Goal: Task Accomplishment & Management: Manage account settings

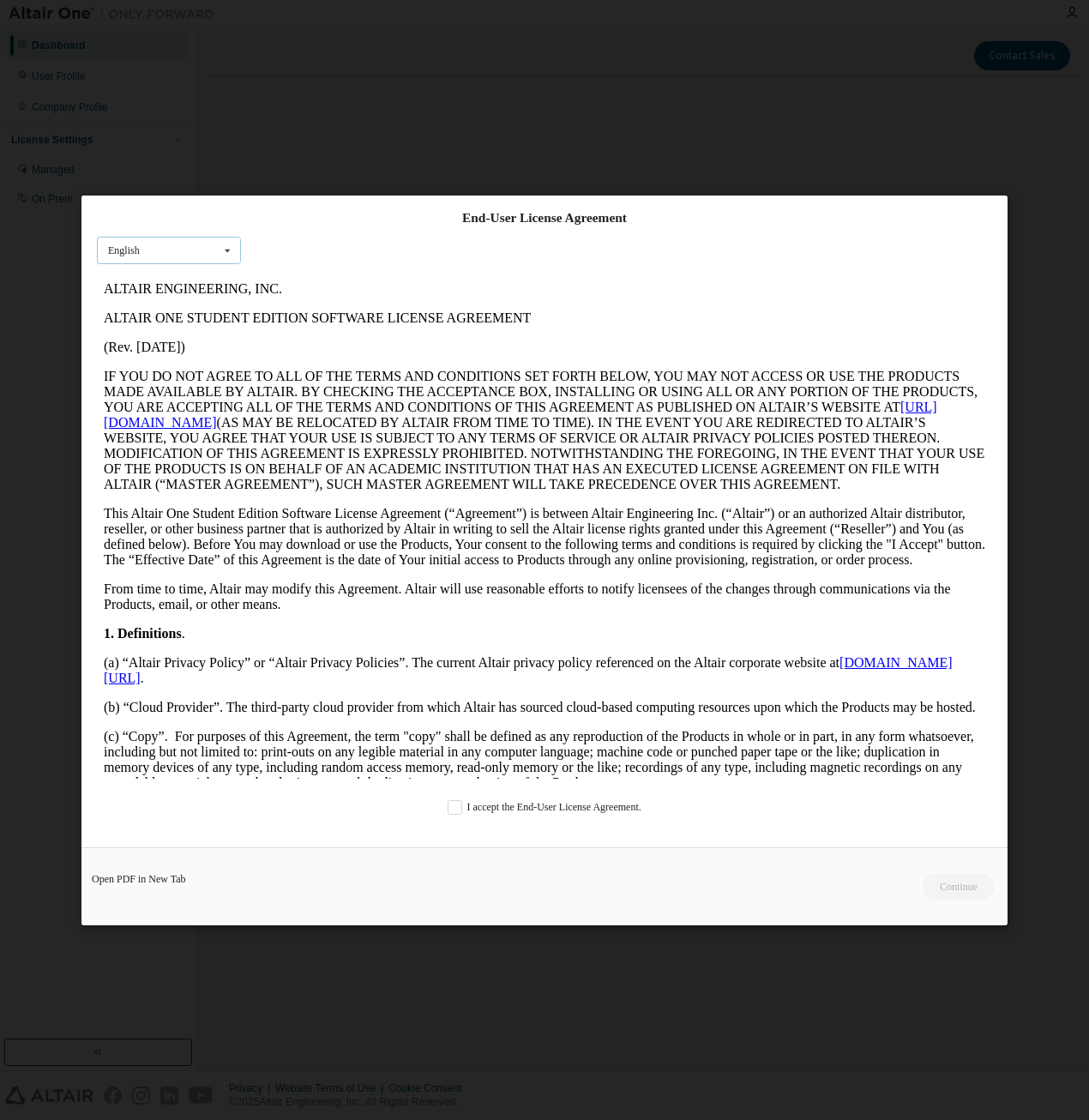
click at [225, 252] on icon at bounding box center [228, 249] width 22 height 27
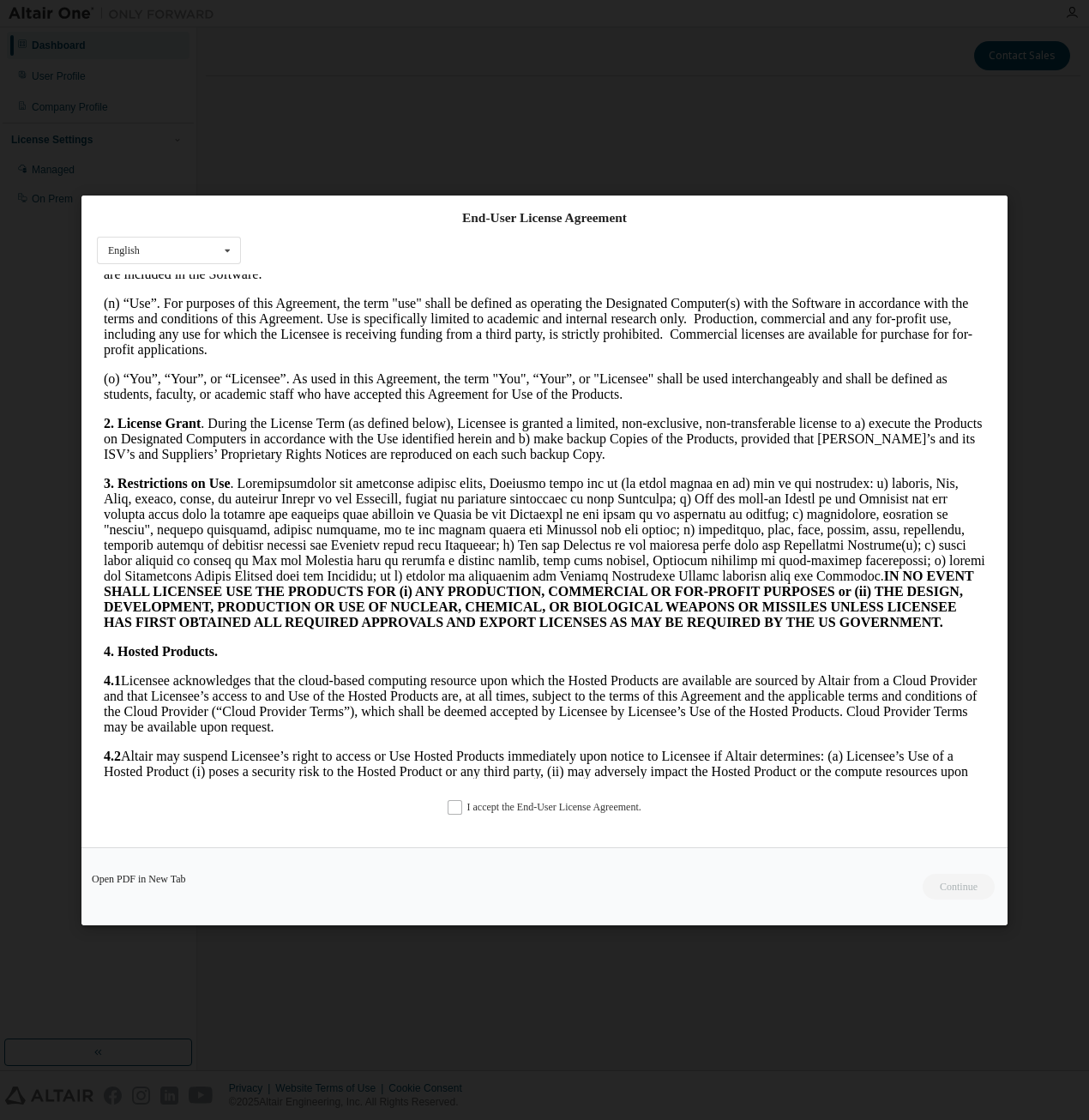
scroll to position [1200, 0]
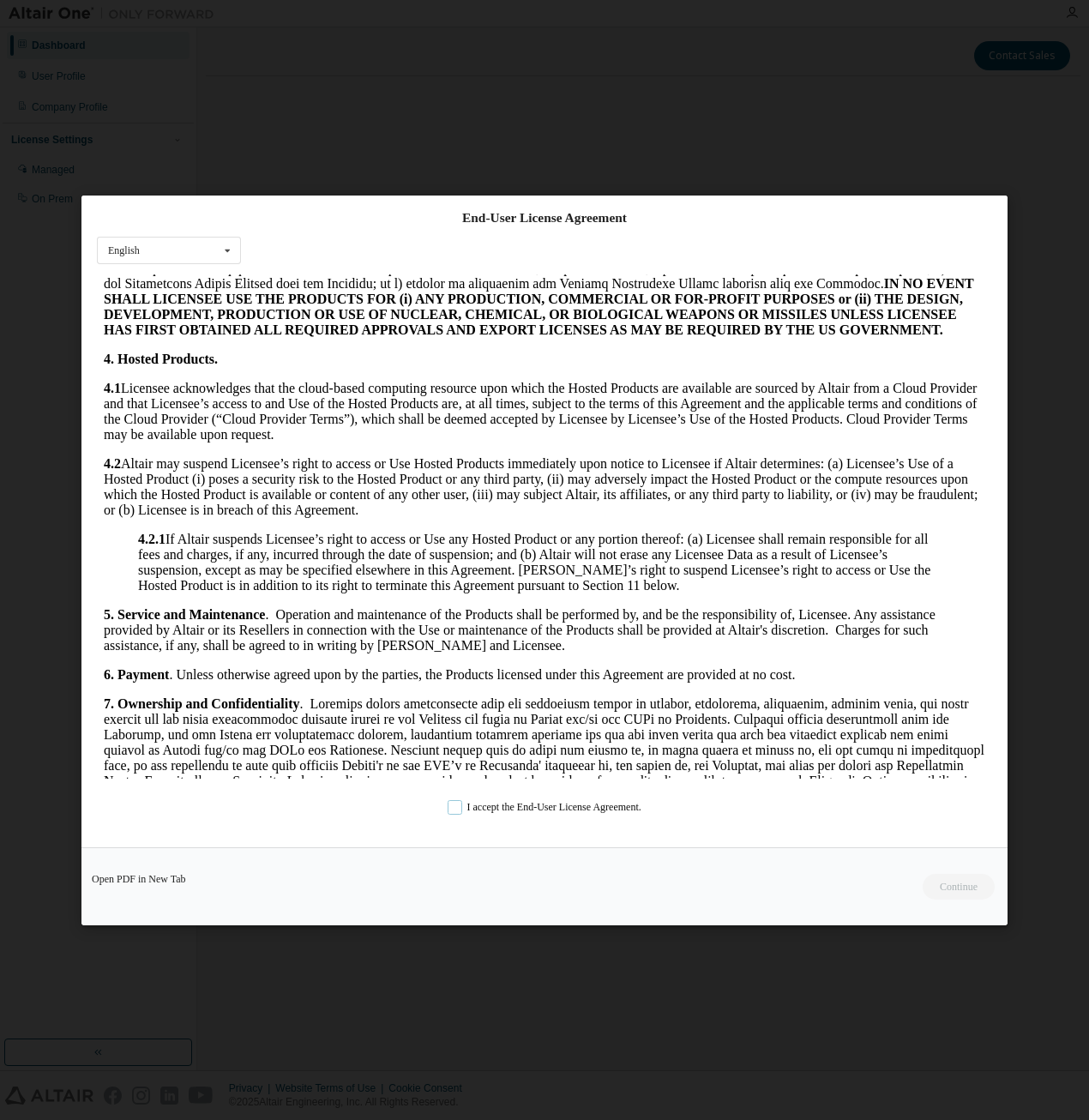
click at [483, 808] on label "I accept the End-User License Agreement." at bounding box center [544, 806] width 193 height 15
click at [943, 884] on button "Continue" at bounding box center [957, 885] width 74 height 26
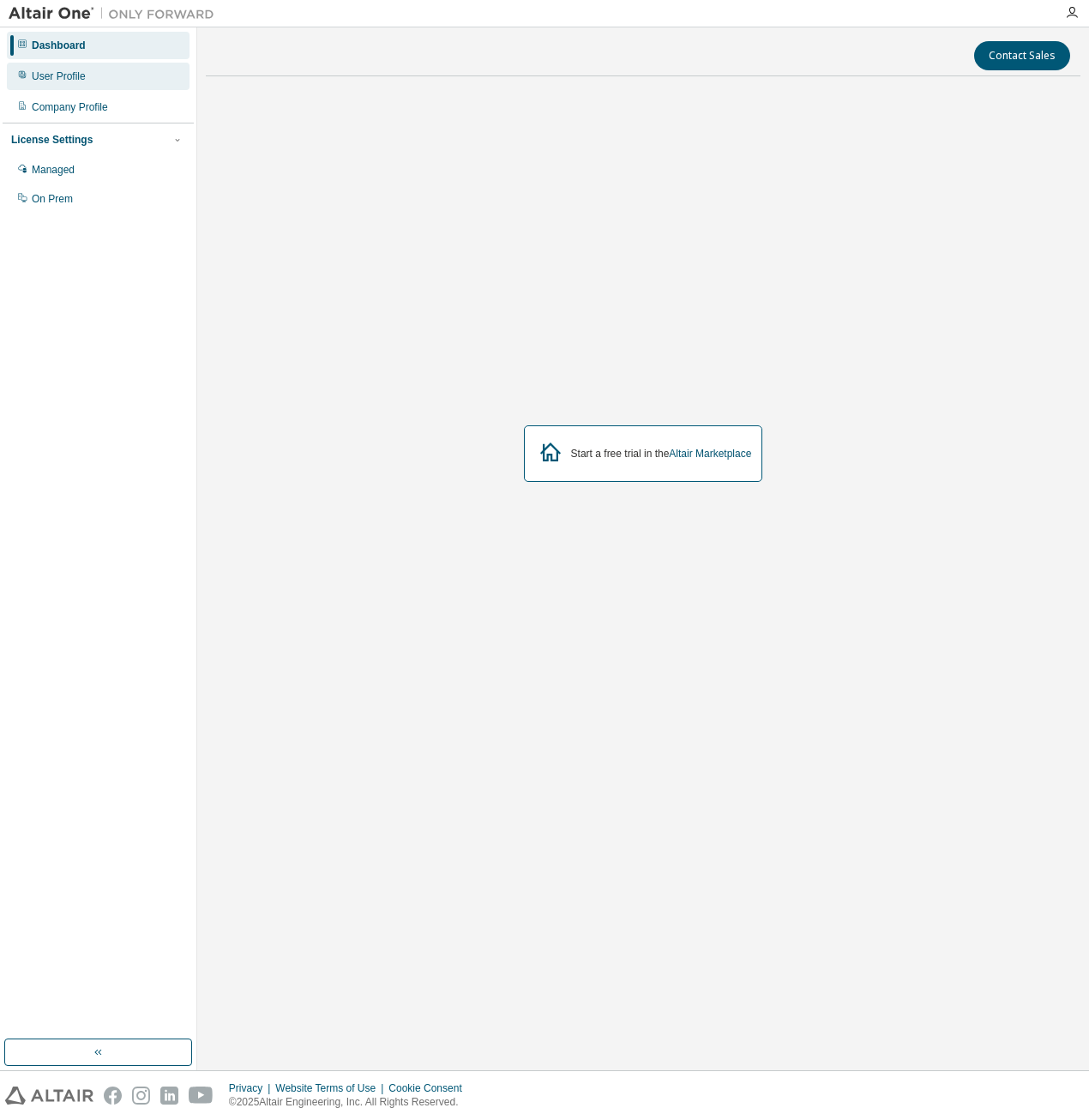
click at [89, 80] on div "User Profile" at bounding box center [98, 77] width 183 height 27
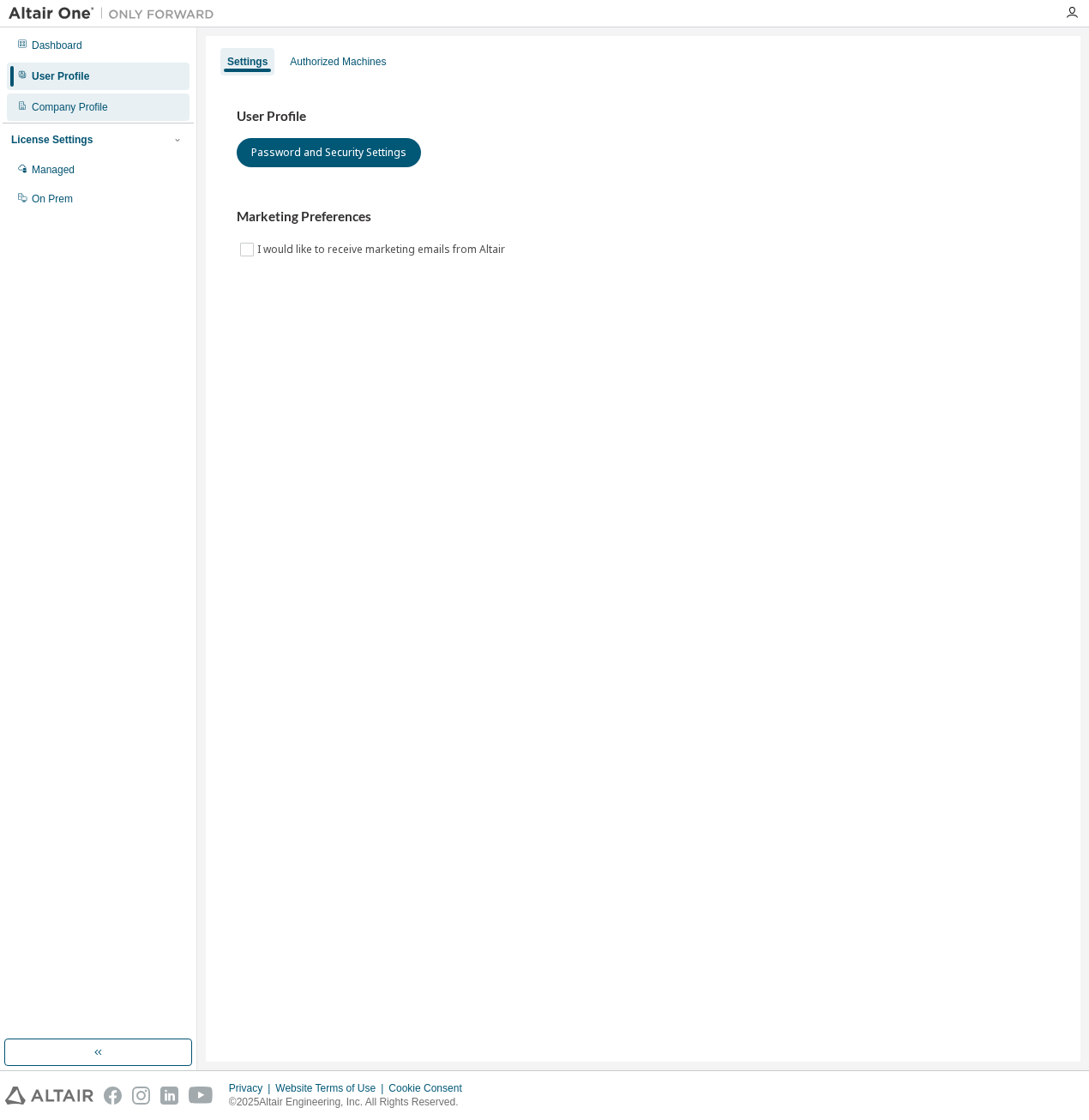
click at [87, 109] on div "Company Profile" at bounding box center [70, 107] width 77 height 14
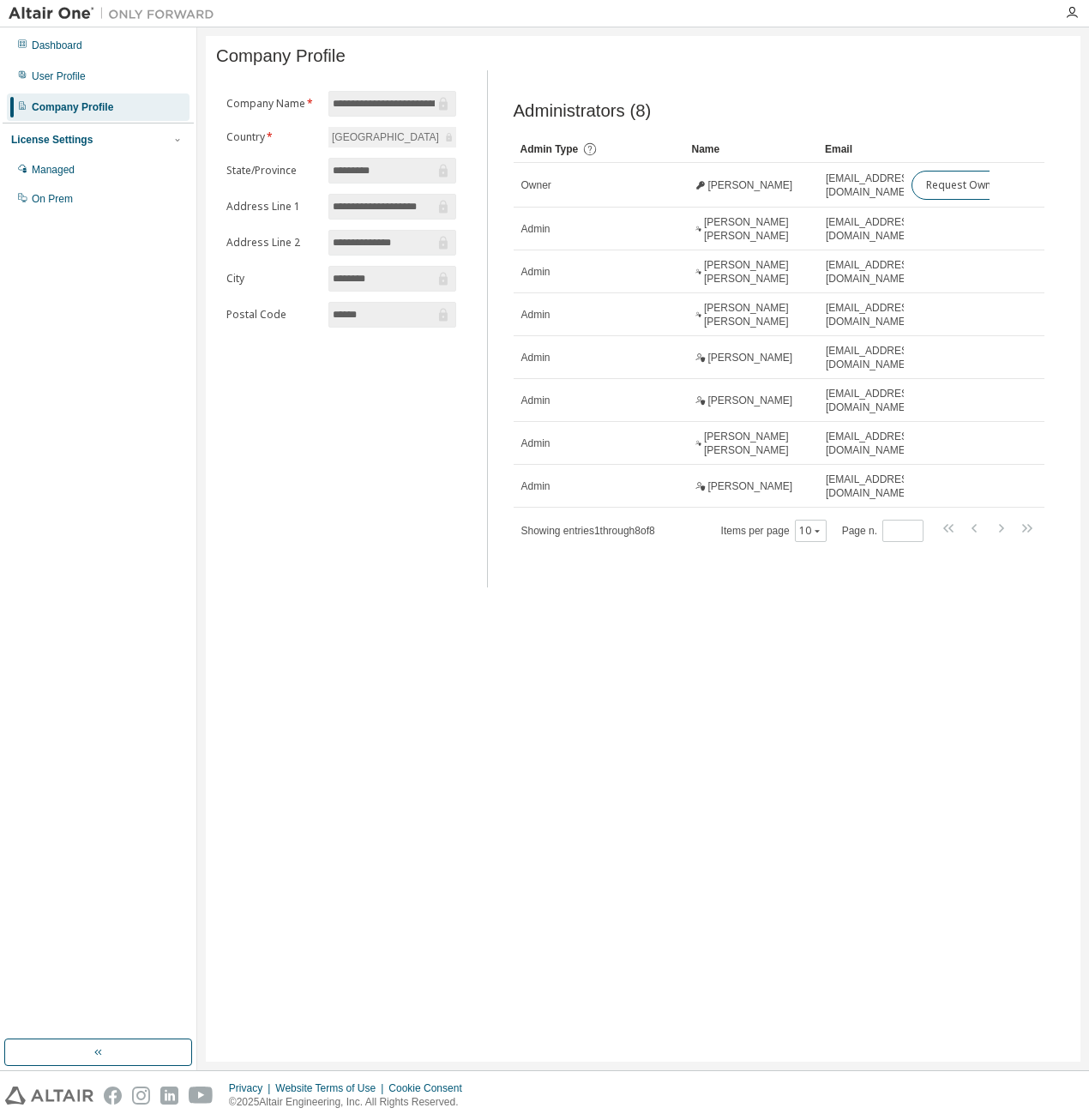
click at [71, 145] on div "License Settings" at bounding box center [51, 139] width 82 height 14
click at [70, 166] on div "Managed" at bounding box center [53, 170] width 43 height 14
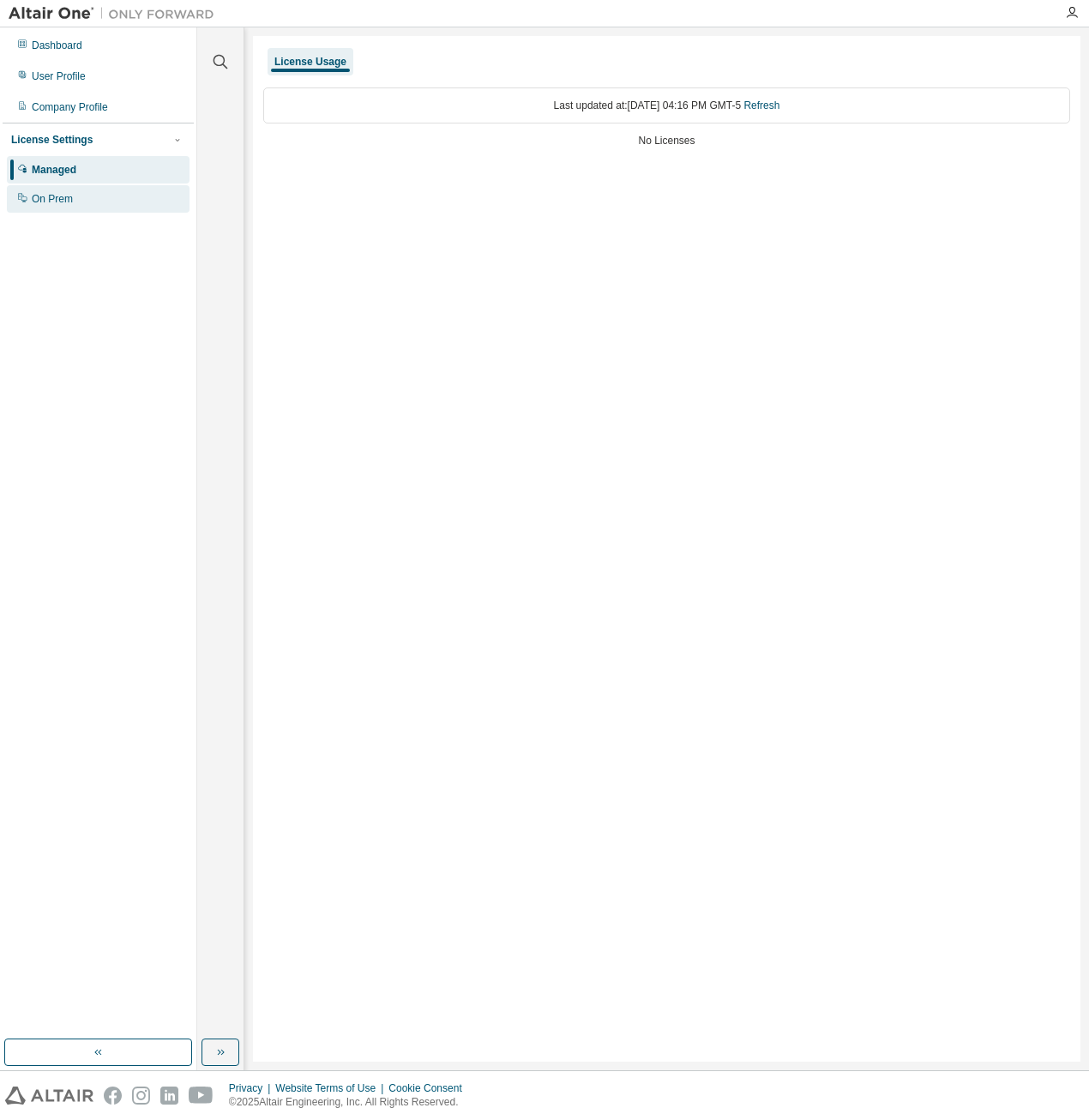
click at [73, 198] on div "On Prem" at bounding box center [98, 199] width 183 height 27
